Goal: Navigation & Orientation: Find specific page/section

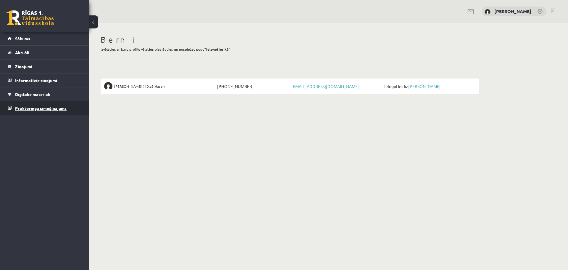
click at [25, 109] on span "Proktoringa izmēģinājums" at bounding box center [40, 107] width 51 height 5
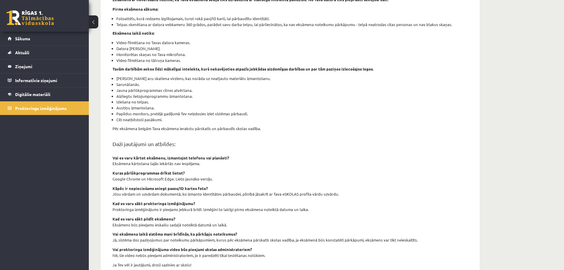
scroll to position [110, 0]
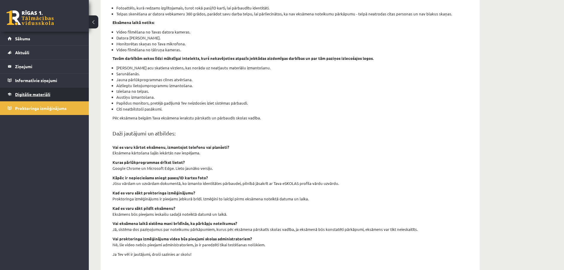
click at [38, 91] on link "Digitālie materiāli" at bounding box center [45, 94] width 74 height 14
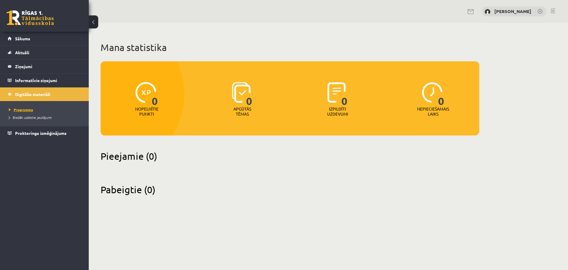
click at [23, 108] on span "Programma" at bounding box center [21, 109] width 24 height 5
click at [25, 95] on span "Digitālie materiāli" at bounding box center [32, 93] width 35 height 5
click at [29, 82] on legend "Informatīvie ziņojumi 0" at bounding box center [48, 80] width 66 height 14
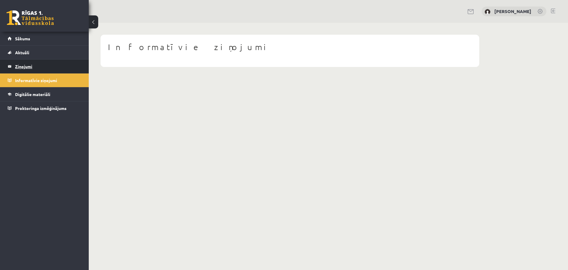
click at [27, 64] on legend "Ziņojumi 0" at bounding box center [48, 66] width 66 height 14
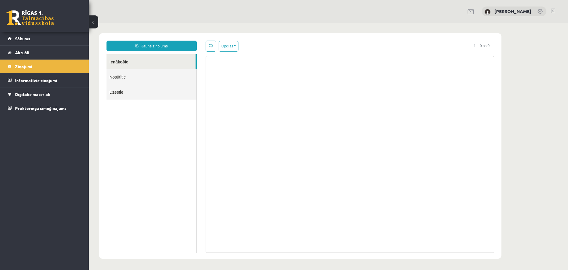
click at [125, 78] on link "Nosūtītie" at bounding box center [152, 76] width 90 height 15
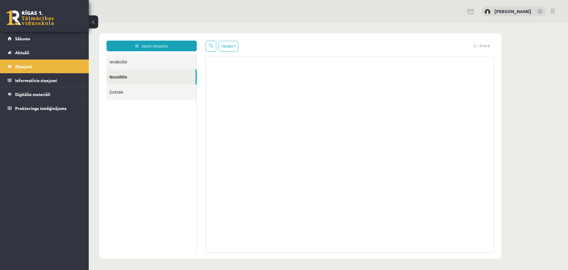
click at [118, 89] on link "Dzēstie" at bounding box center [152, 91] width 90 height 15
click at [115, 61] on link "Ienākošie" at bounding box center [152, 61] width 90 height 15
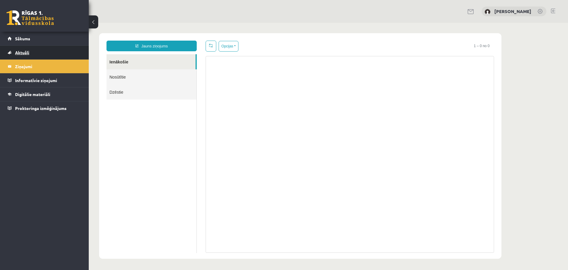
click at [27, 52] on span "Aktuāli" at bounding box center [22, 52] width 14 height 5
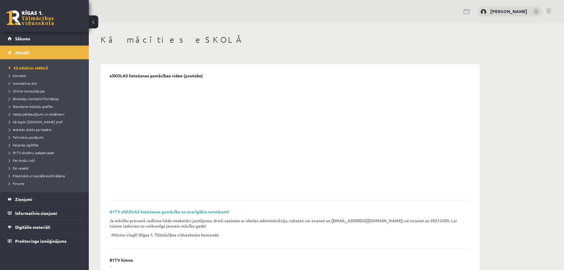
click at [32, 19] on link at bounding box center [30, 17] width 47 height 15
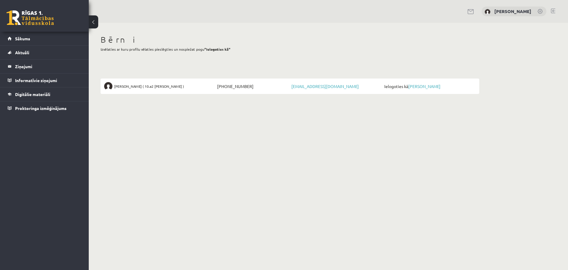
click at [540, 9] on link at bounding box center [541, 12] width 6 height 6
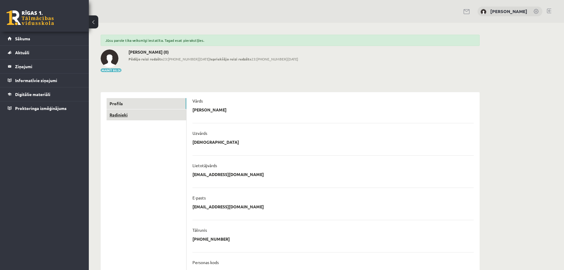
click at [130, 117] on link "Radinieki" at bounding box center [147, 114] width 80 height 11
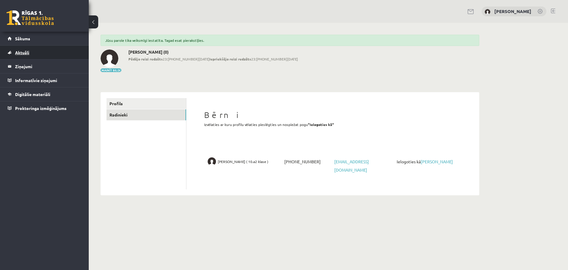
click at [21, 54] on span "Aktuāli" at bounding box center [22, 52] width 14 height 5
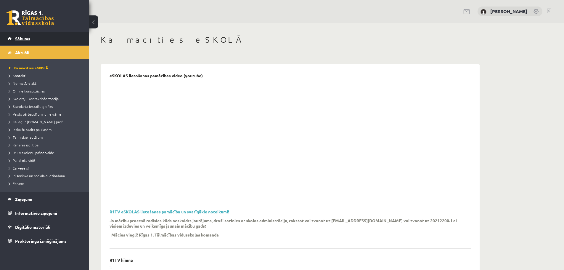
click at [23, 41] on link "Sākums" at bounding box center [45, 39] width 74 height 14
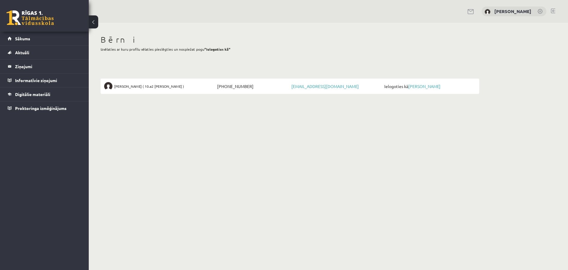
click at [25, 18] on link at bounding box center [30, 17] width 47 height 15
click at [553, 9] on link at bounding box center [553, 11] width 4 height 5
